Goal: Use online tool/utility: Utilize a website feature to perform a specific function

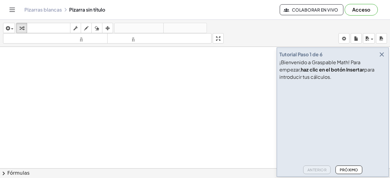
click at [350, 173] on button "Próximo" at bounding box center [348, 170] width 26 height 9
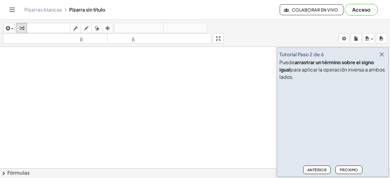
click at [383, 55] on icon "button" at bounding box center [381, 54] width 7 height 7
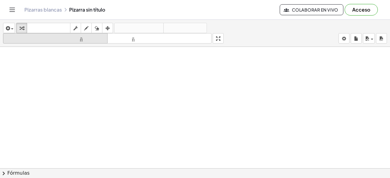
click at [42, 35] on icon "tamaño_del_formato" at bounding box center [55, 38] width 101 height 7
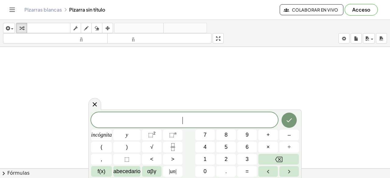
drag, startPoint x: 71, startPoint y: 63, endPoint x: 149, endPoint y: 85, distance: 81.1
click at [109, 123] on span "​" at bounding box center [184, 120] width 187 height 9
click at [105, 146] on button "(" at bounding box center [101, 147] width 21 height 11
click at [107, 136] on font "incógnita" at bounding box center [101, 135] width 21 height 6
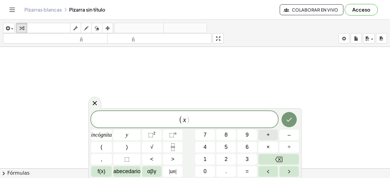
click at [269, 134] on font "+" at bounding box center [267, 135] width 3 height 6
click at [209, 148] on button "4" at bounding box center [204, 147] width 19 height 11
click at [131, 146] on button ")" at bounding box center [126, 147] width 27 height 11
click at [156, 134] on font "2" at bounding box center [154, 133] width 2 height 5
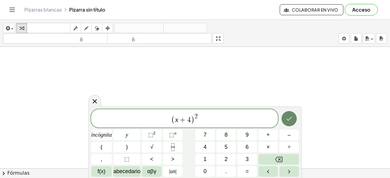
click at [290, 120] on icon "Hecho" at bounding box center [288, 118] width 7 height 7
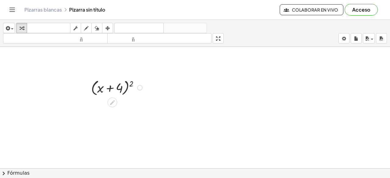
click at [130, 89] on div at bounding box center [117, 87] width 59 height 20
click at [116, 103] on div at bounding box center [112, 103] width 10 height 10
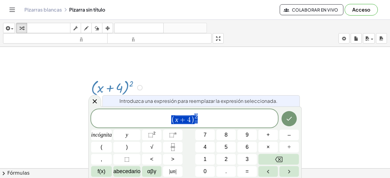
click at [202, 117] on span "( x + 4 ) 2" at bounding box center [184, 119] width 187 height 12
click at [250, 171] on button "=" at bounding box center [246, 171] width 19 height 11
click at [106, 134] on font "incógnita" at bounding box center [101, 135] width 21 height 6
click at [155, 137] on span "⬚ 2" at bounding box center [152, 135] width 8 height 8
click at [274, 138] on button "+" at bounding box center [267, 135] width 19 height 11
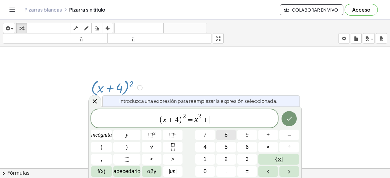
click at [225, 134] on font "8" at bounding box center [225, 135] width 3 height 6
click at [102, 134] on font "incógnita" at bounding box center [101, 135] width 21 height 6
click at [262, 135] on button "+" at bounding box center [267, 135] width 19 height 11
click at [206, 159] on font "1" at bounding box center [204, 159] width 3 height 6
click at [245, 148] on button "6" at bounding box center [246, 147] width 19 height 11
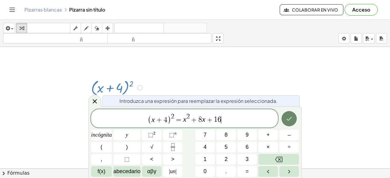
click at [288, 121] on icon "Hecho" at bounding box center [288, 118] width 7 height 7
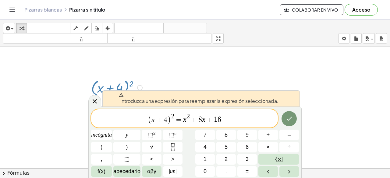
click at [170, 120] on span ")" at bounding box center [169, 119] width 4 height 9
click at [230, 123] on span "( x + 4 ) ​ 2 = x 2 + 8 x + 1 6" at bounding box center [184, 119] width 187 height 12
click at [287, 119] on icon "Hecho" at bounding box center [288, 119] width 5 height 4
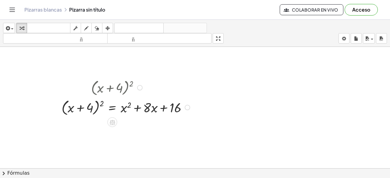
click at [185, 108] on div at bounding box center [187, 107] width 5 height 5
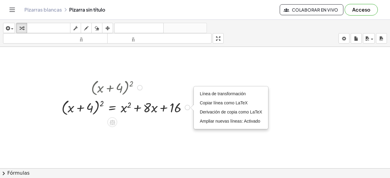
click at [162, 111] on div at bounding box center [126, 107] width 136 height 20
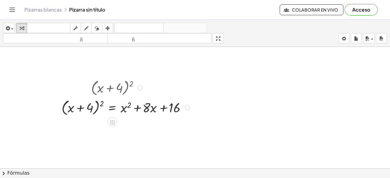
click at [156, 107] on div at bounding box center [126, 107] width 136 height 20
click at [97, 109] on div at bounding box center [126, 107] width 136 height 20
drag, startPoint x: 97, startPoint y: 109, endPoint x: 128, endPoint y: 111, distance: 30.2
click at [128, 111] on div at bounding box center [126, 107] width 136 height 20
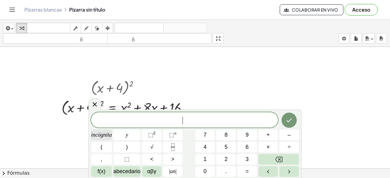
click at [98, 135] on font "incógnita" at bounding box center [101, 135] width 21 height 6
click at [287, 158] on button "Retroceso" at bounding box center [278, 159] width 40 height 11
click at [107, 147] on button "(" at bounding box center [101, 147] width 21 height 11
click at [104, 134] on font "incógnita" at bounding box center [101, 135] width 21 height 6
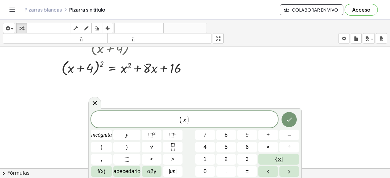
scroll to position [30, 0]
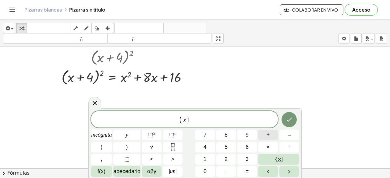
click at [269, 135] on font "+" at bounding box center [267, 135] width 3 height 6
click at [206, 148] on button "4" at bounding box center [204, 147] width 19 height 11
click at [134, 146] on button ")" at bounding box center [126, 147] width 27 height 11
click at [102, 148] on button "(" at bounding box center [101, 147] width 21 height 11
click at [103, 133] on font "incógnita" at bounding box center [101, 135] width 21 height 6
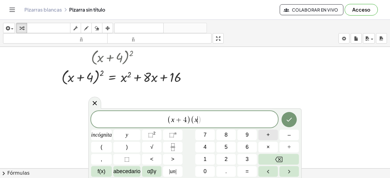
click at [271, 138] on button "+" at bounding box center [267, 135] width 19 height 11
click at [212, 148] on button "4" at bounding box center [204, 147] width 19 height 11
click at [125, 147] on button ")" at bounding box center [126, 147] width 27 height 11
click at [290, 119] on icon "Hecho" at bounding box center [288, 119] width 7 height 7
